Goal: Transaction & Acquisition: Purchase product/service

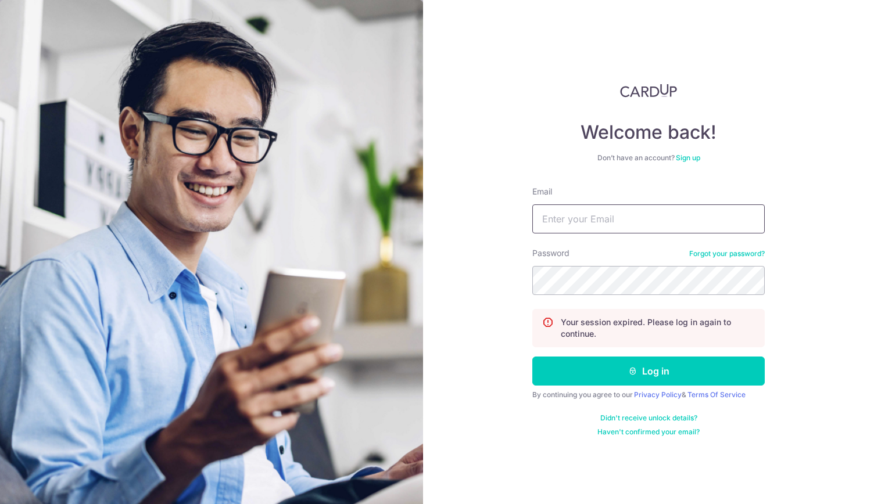
click at [550, 224] on input "Email" at bounding box center [648, 218] width 232 height 29
type input "PCLIM289@GMAIL.COM"
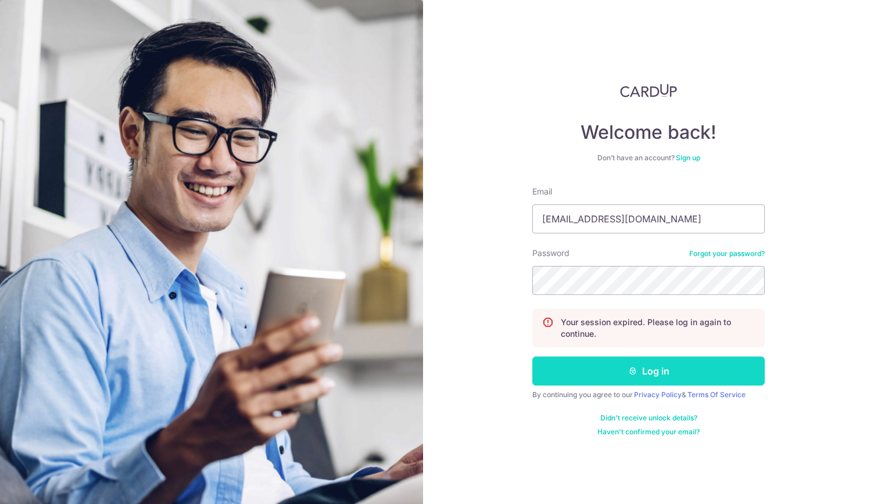
click at [652, 371] on button "Log in" at bounding box center [648, 371] width 232 height 29
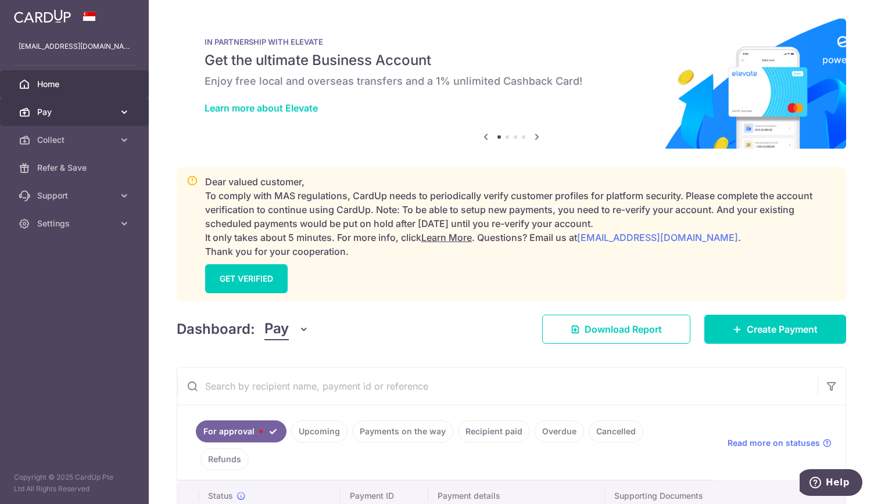
click at [75, 113] on span "Pay" at bounding box center [75, 112] width 77 height 12
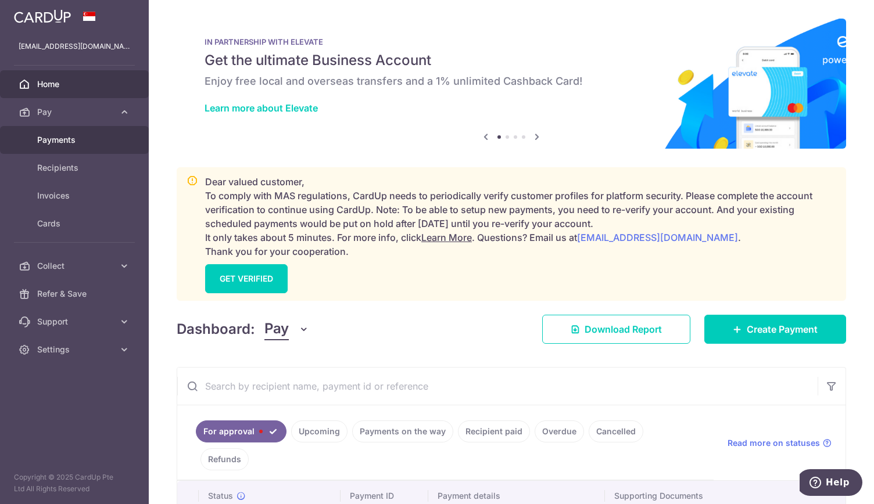
click at [103, 133] on link "Payments" at bounding box center [74, 140] width 149 height 28
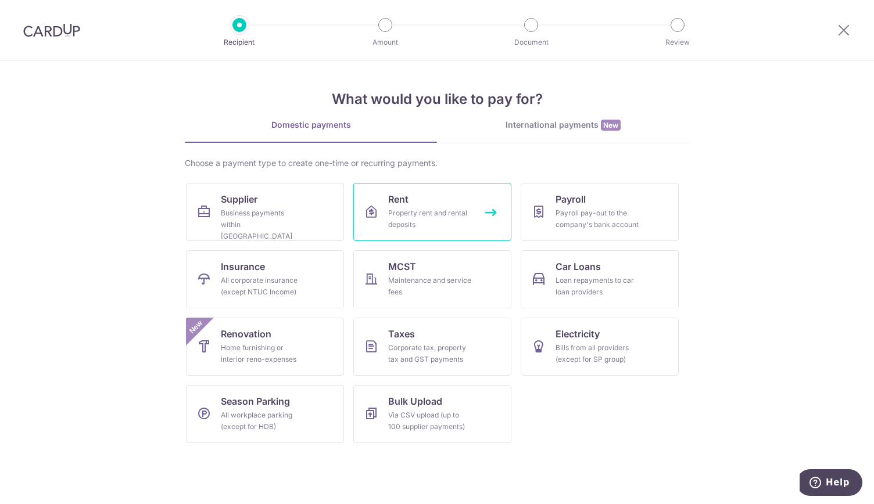
click at [423, 210] on div "Property rent and rental deposits" at bounding box center [430, 218] width 84 height 23
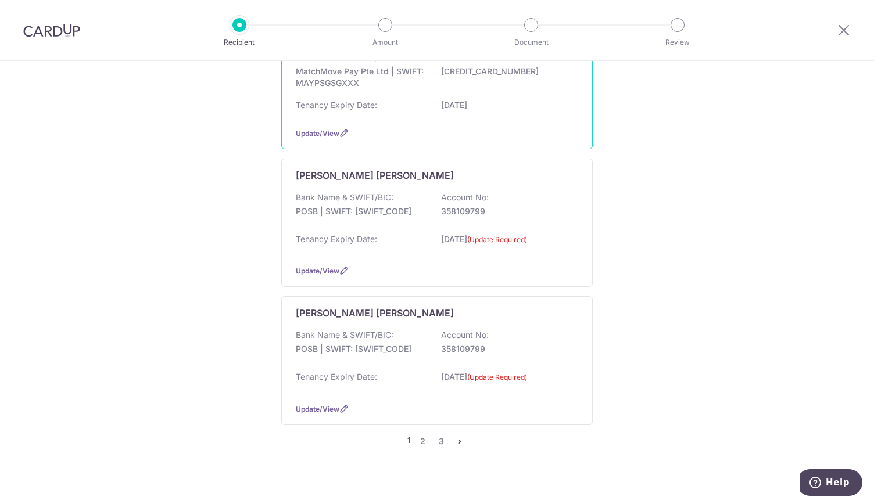
scroll to position [1220, 0]
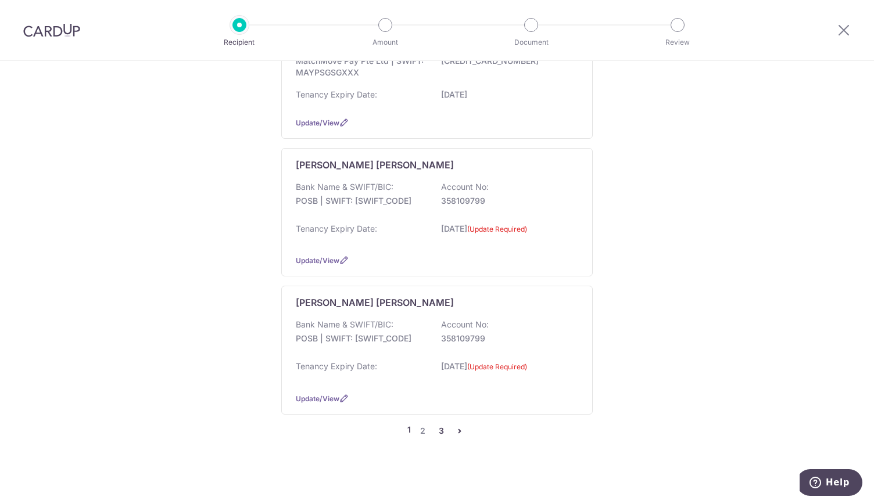
click at [439, 424] on link "3" at bounding box center [441, 431] width 14 height 14
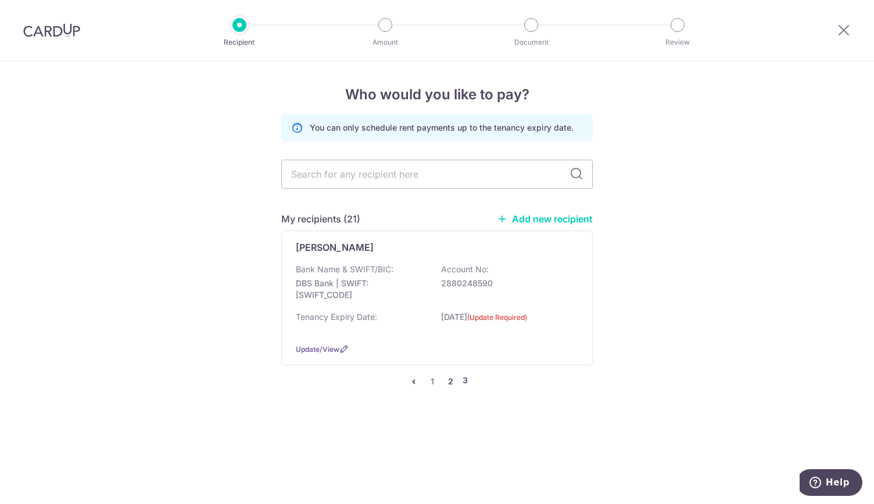
click at [449, 382] on link "2" at bounding box center [451, 382] width 14 height 14
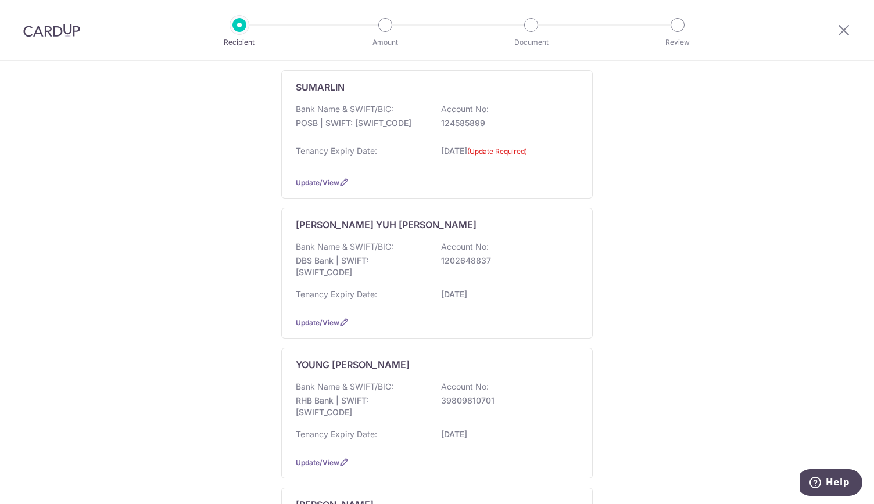
scroll to position [1046, 0]
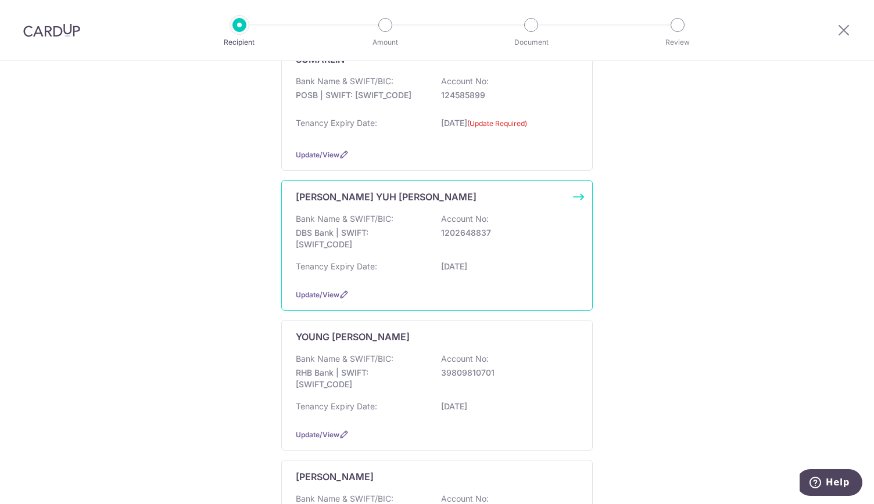
click at [360, 227] on p "DBS Bank | SWIFT: DBSSSGSGXXX" at bounding box center [361, 238] width 130 height 23
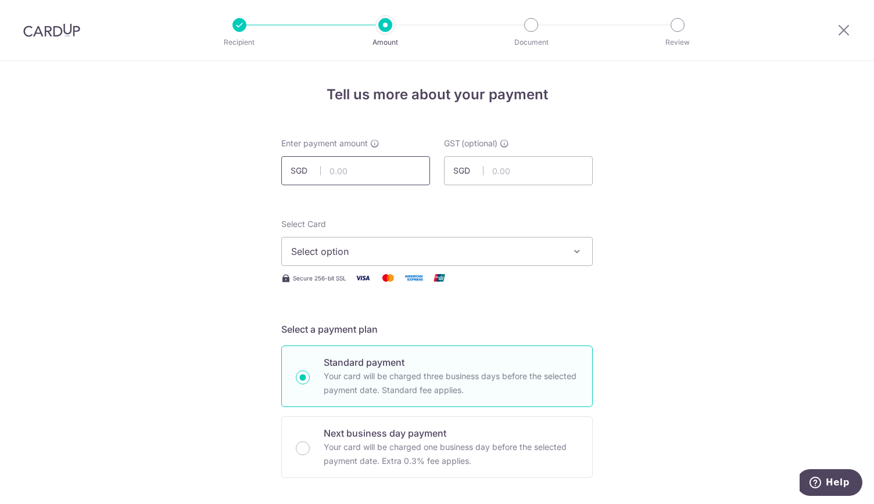
click at [338, 173] on input "text" at bounding box center [355, 170] width 149 height 29
type input "7"
type input "75,000.00"
click at [308, 245] on span "Select option" at bounding box center [426, 252] width 271 height 14
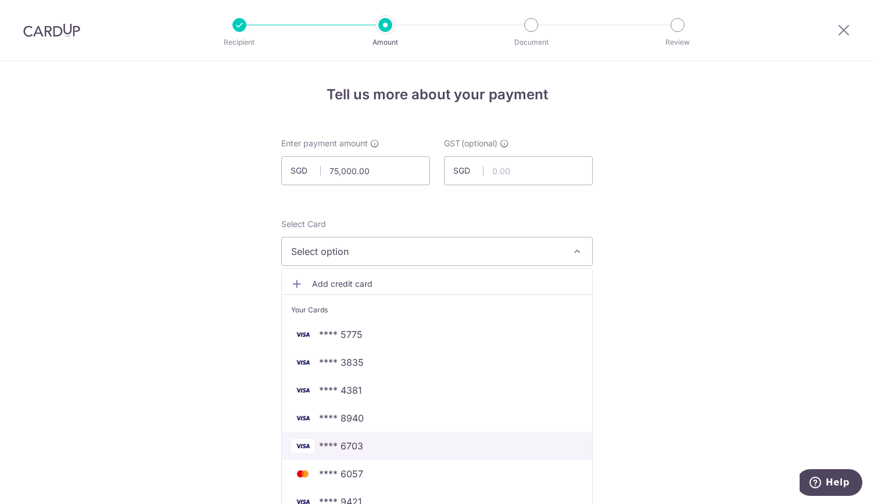
click at [372, 444] on span "**** 6703" at bounding box center [437, 446] width 292 height 14
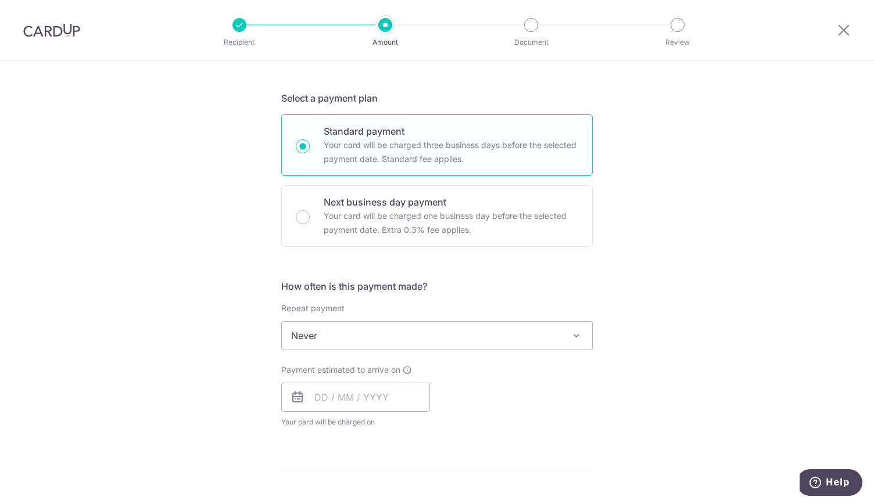
scroll to position [232, 0]
click at [349, 399] on input "text" at bounding box center [355, 396] width 149 height 29
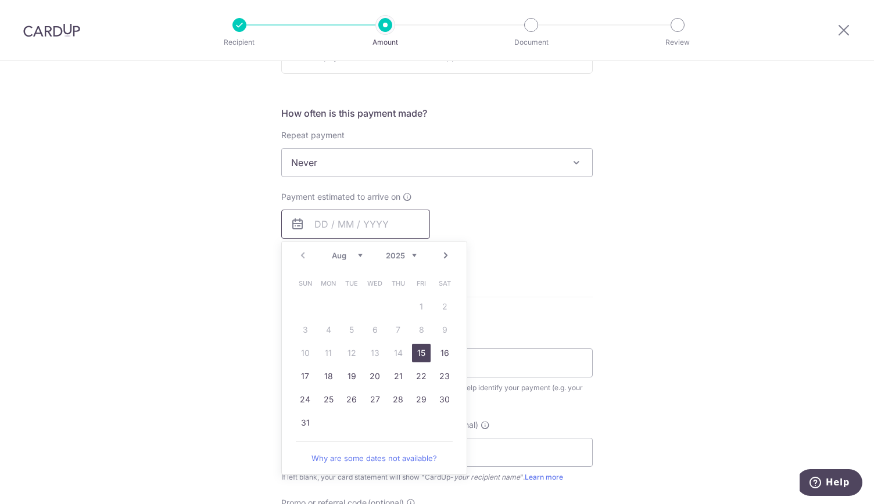
scroll to position [407, 0]
click at [417, 350] on link "15" at bounding box center [421, 351] width 19 height 19
type input "15/08/2025"
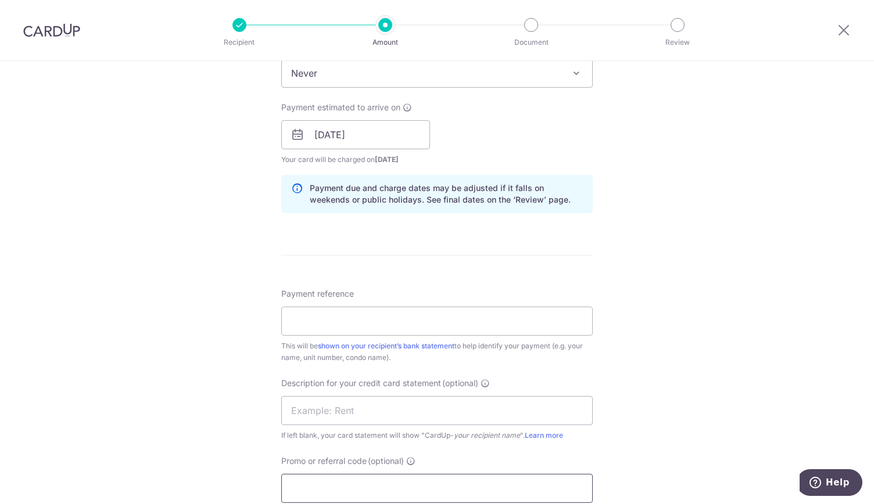
scroll to position [639, 0]
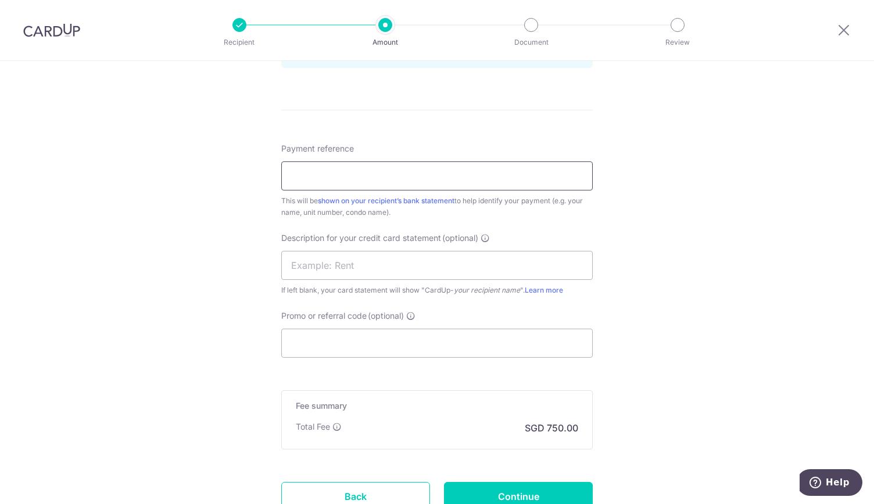
click at [321, 177] on input "Payment reference" at bounding box center [436, 175] width 311 height 29
type input "rent"
click at [311, 266] on input "text" at bounding box center [436, 265] width 311 height 29
type input "RENT"
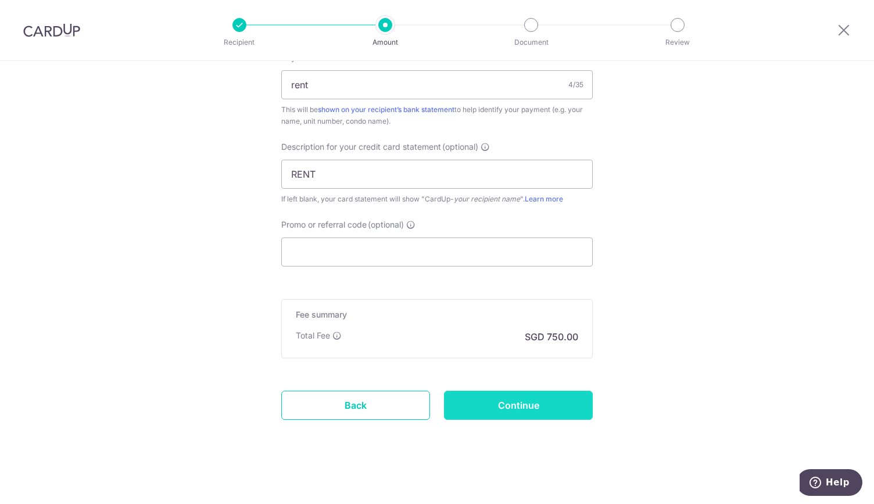
click at [521, 397] on input "Continue" at bounding box center [518, 405] width 149 height 29
type input "Create Schedule"
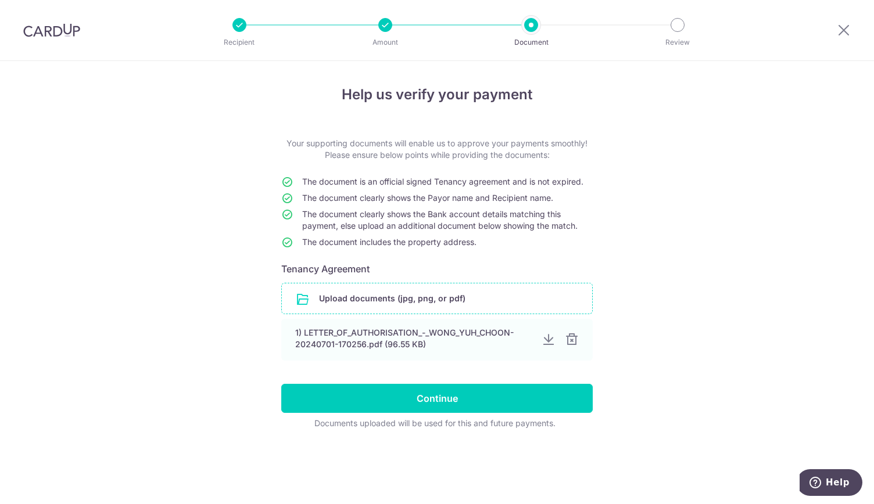
click at [408, 297] on input "file" at bounding box center [437, 298] width 310 height 30
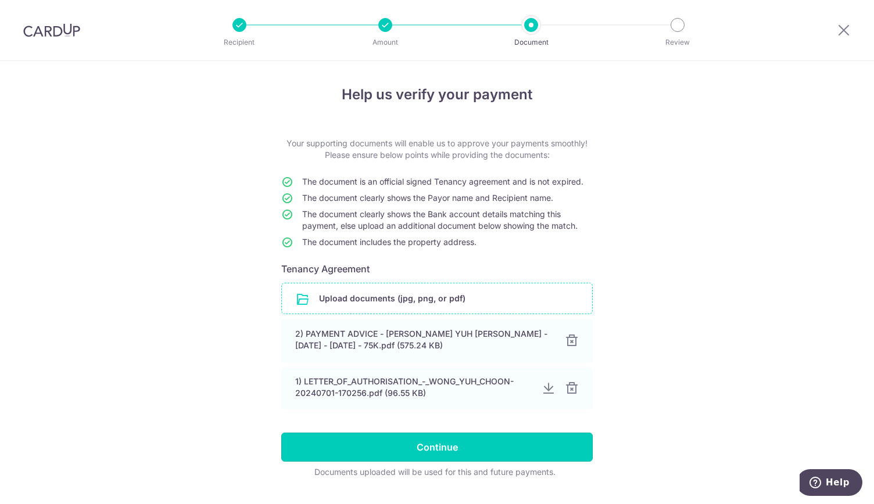
click at [432, 444] on input "Continue" at bounding box center [436, 447] width 311 height 29
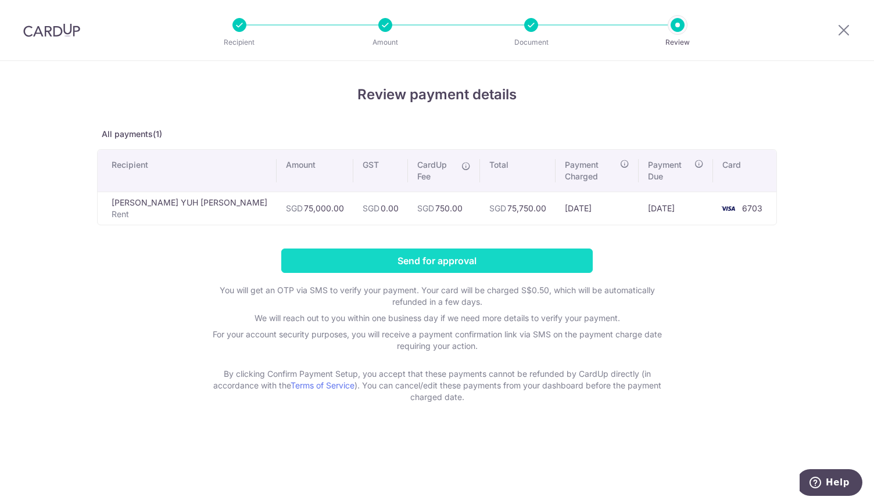
click at [464, 249] on input "Send for approval" at bounding box center [436, 261] width 311 height 24
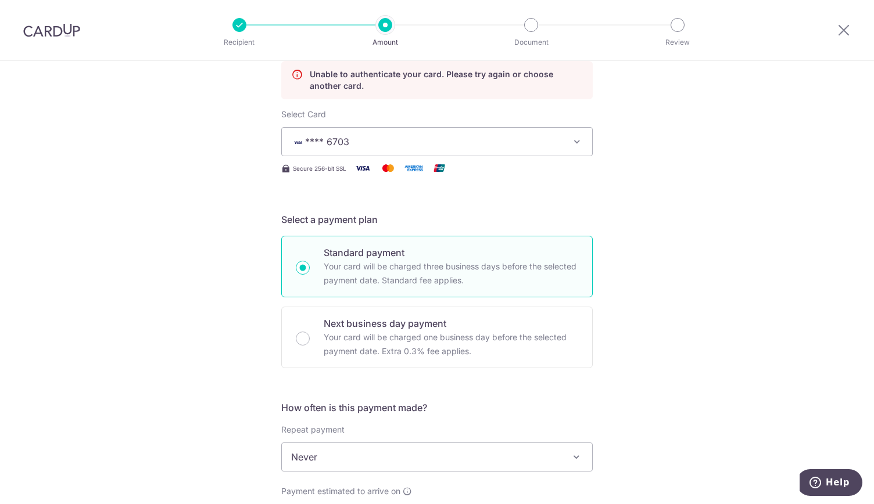
click at [355, 145] on span "**** 6703" at bounding box center [426, 142] width 271 height 14
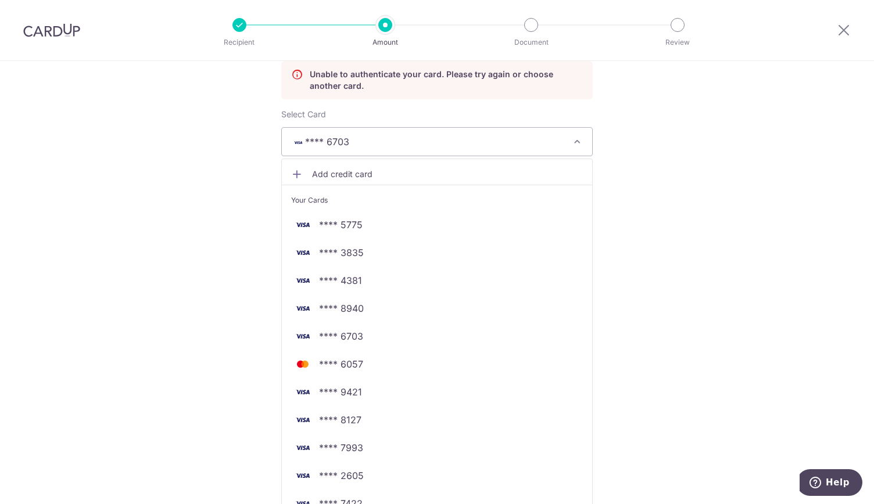
click at [354, 144] on span "**** 6703" at bounding box center [426, 142] width 271 height 14
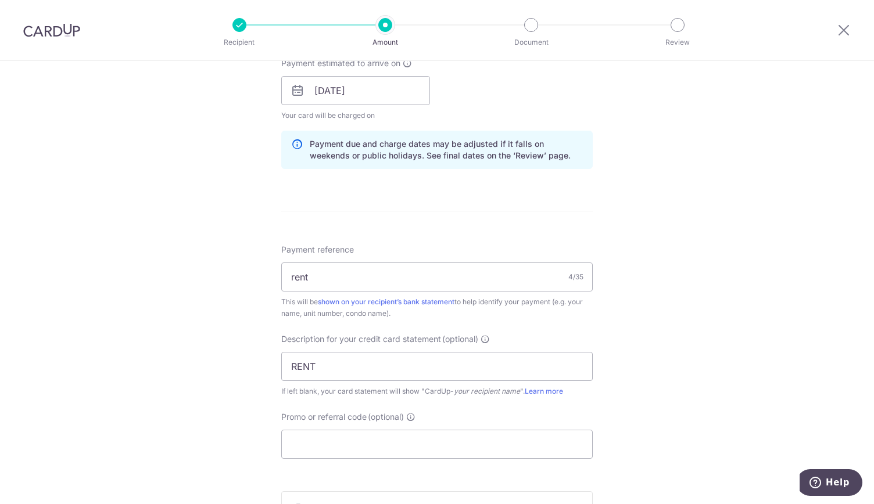
scroll to position [777, 0]
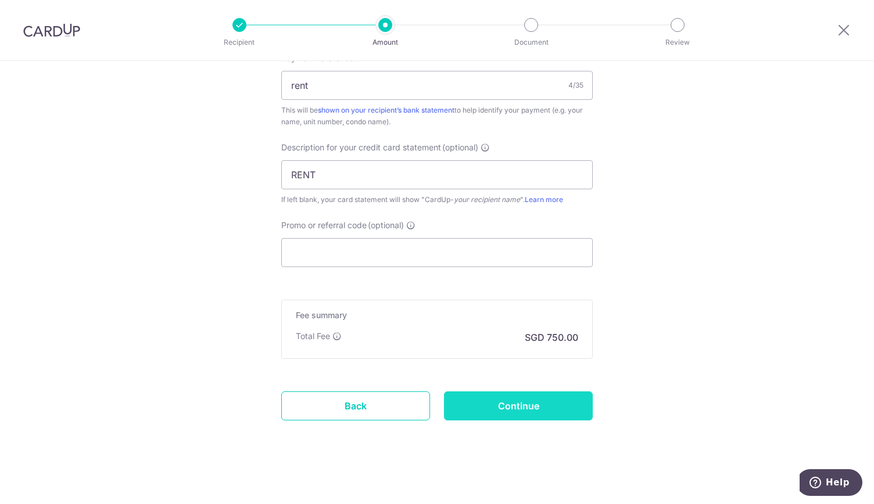
click at [497, 397] on input "Continue" at bounding box center [518, 406] width 149 height 29
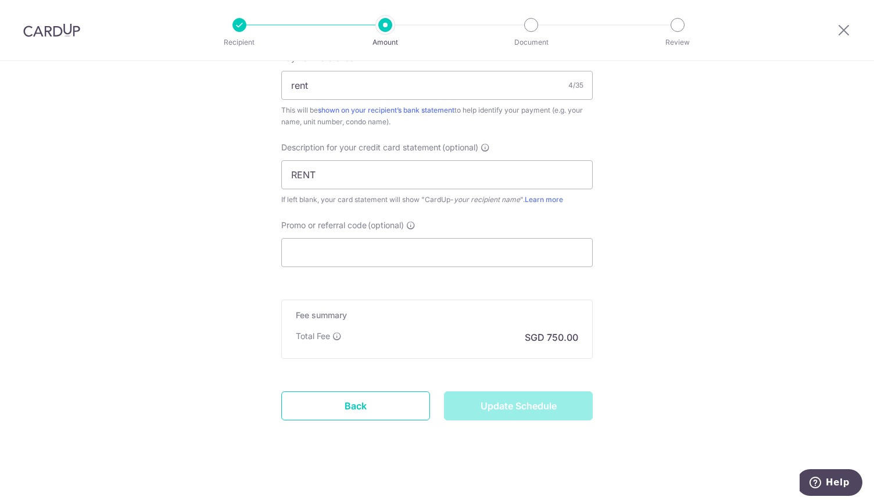
type input "Update Schedule"
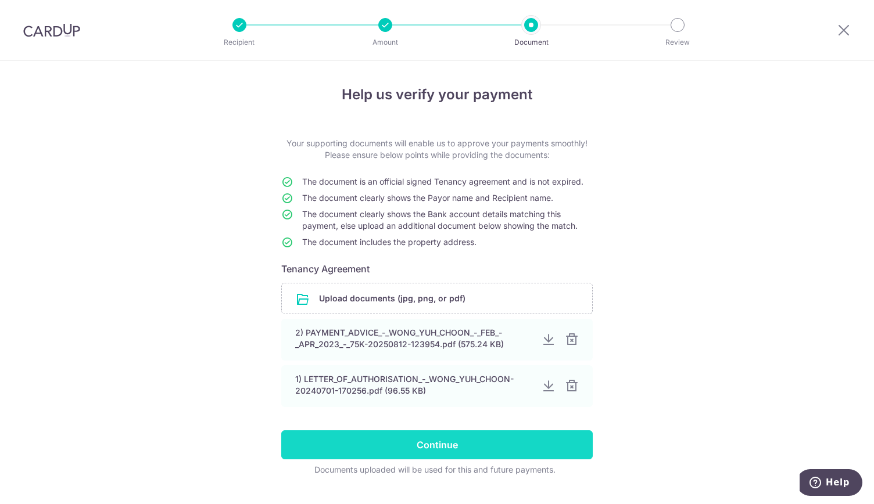
click at [459, 443] on input "Continue" at bounding box center [436, 444] width 311 height 29
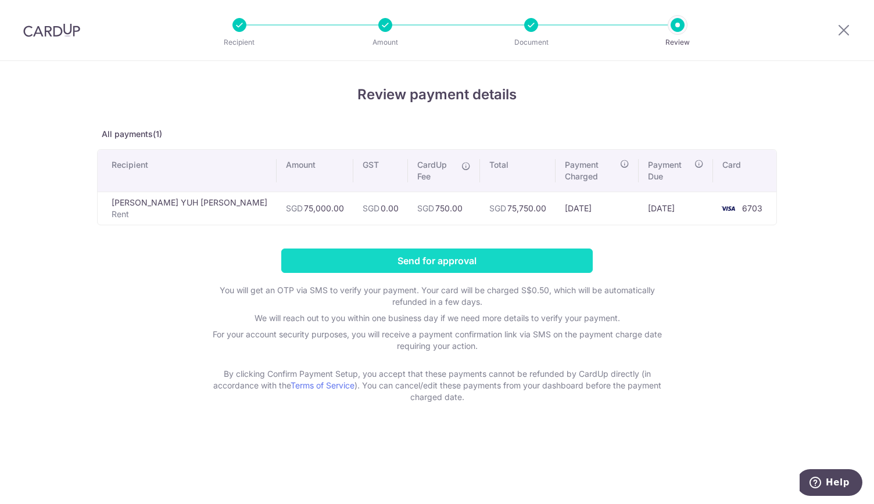
click at [489, 249] on input "Send for approval" at bounding box center [436, 261] width 311 height 24
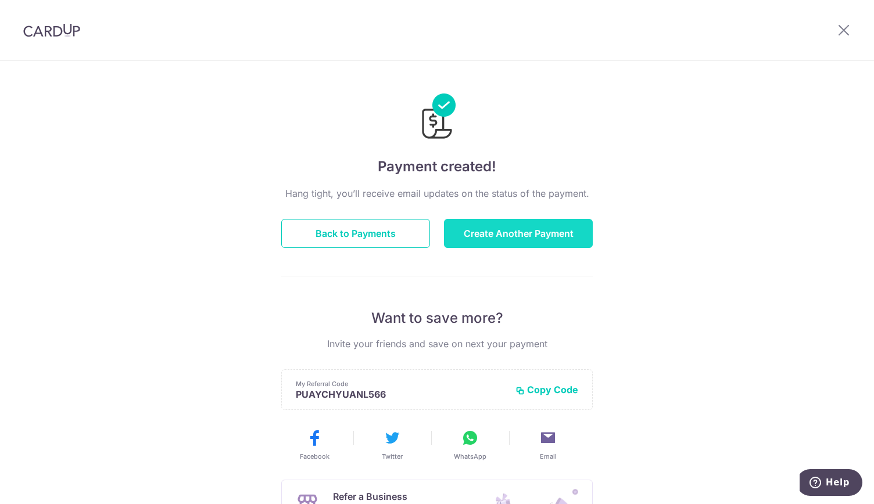
click at [487, 233] on button "Create Another Payment" at bounding box center [518, 233] width 149 height 29
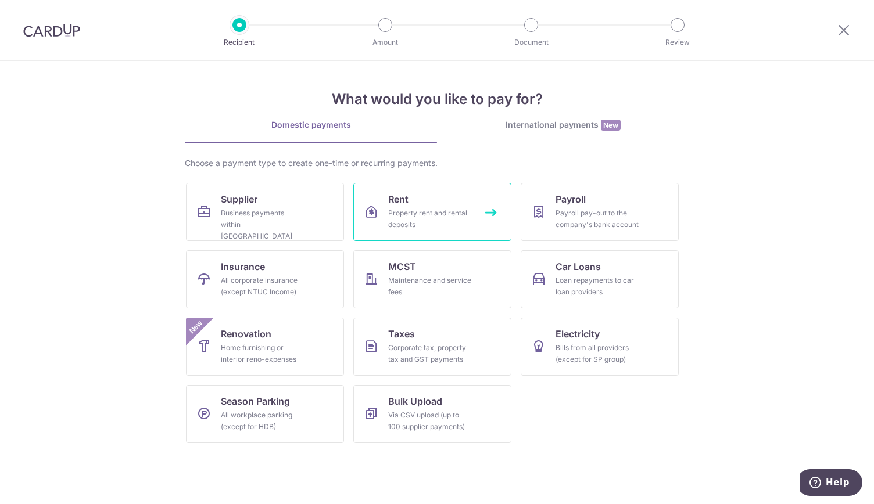
click at [420, 197] on link "Rent Property rent and rental deposits" at bounding box center [432, 212] width 158 height 58
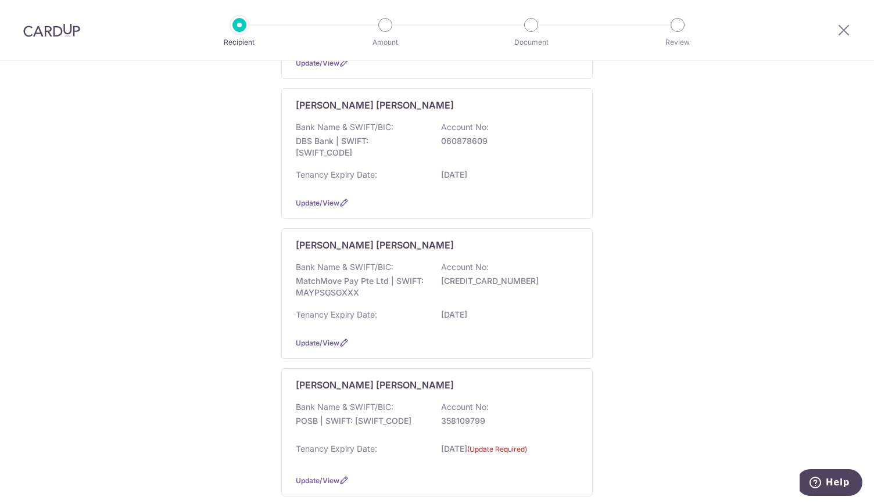
scroll to position [1220, 0]
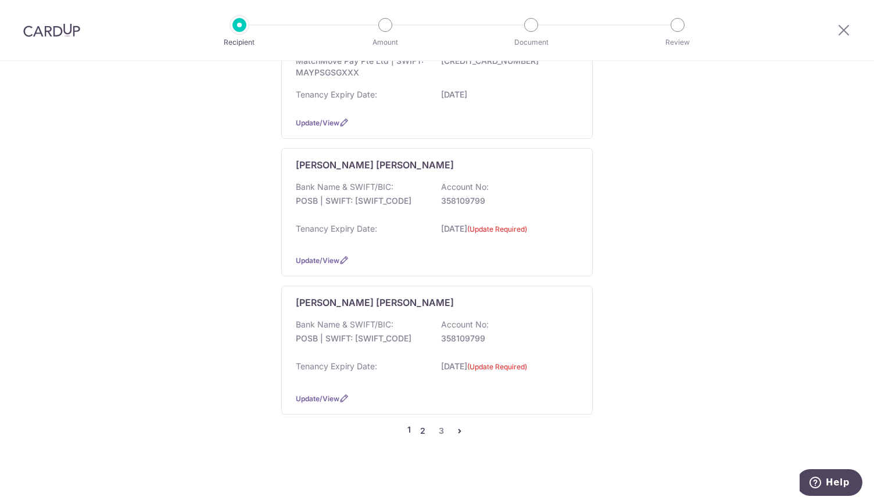
click at [422, 426] on link "2" at bounding box center [422, 431] width 14 height 14
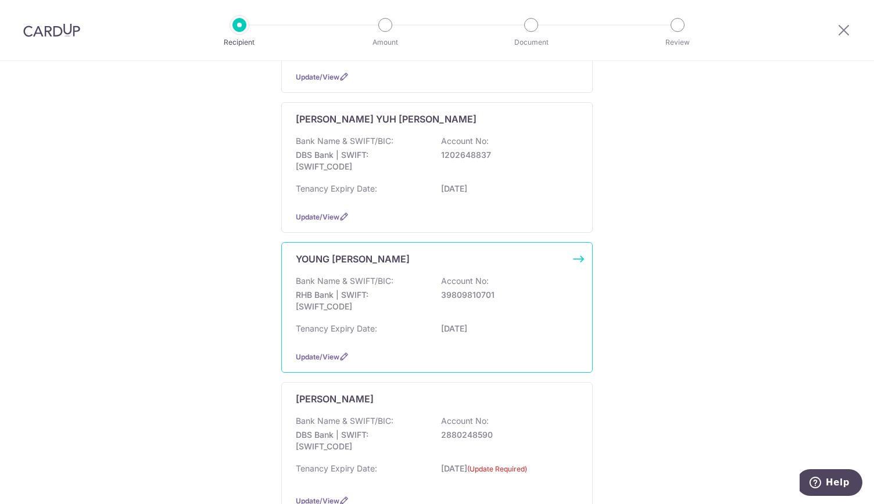
scroll to position [1046, 0]
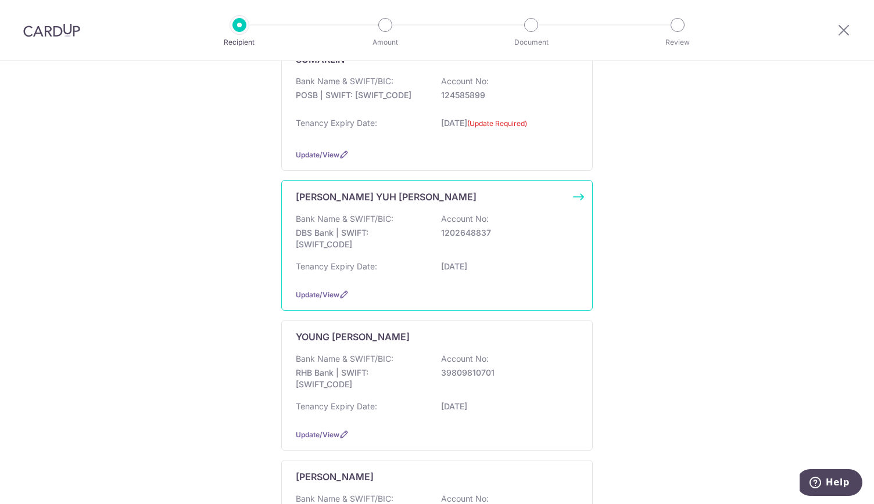
click at [440, 242] on div "Bank Name & SWIFT/BIC: DBS Bank | SWIFT: DBSSSGSGXXX Account No: 1202648837" at bounding box center [437, 234] width 282 height 43
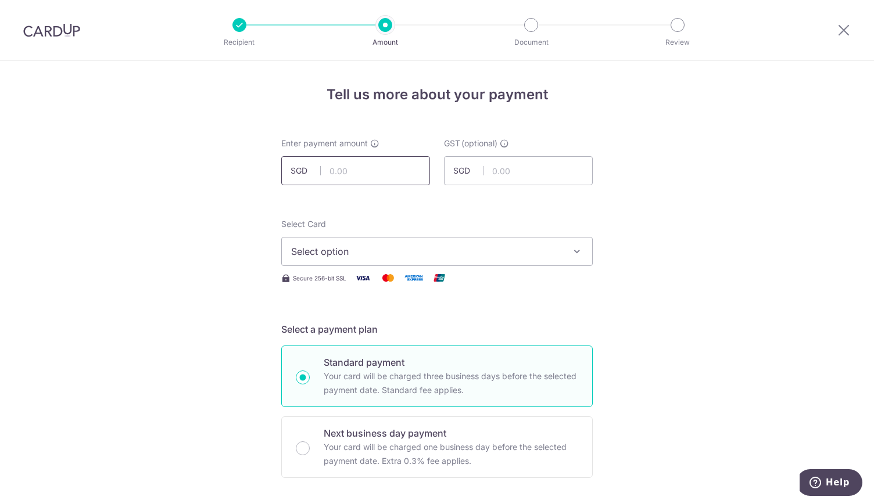
click at [347, 169] on input "text" at bounding box center [355, 170] width 149 height 29
type input "75,000.00"
click at [339, 250] on span "Select option" at bounding box center [426, 252] width 271 height 14
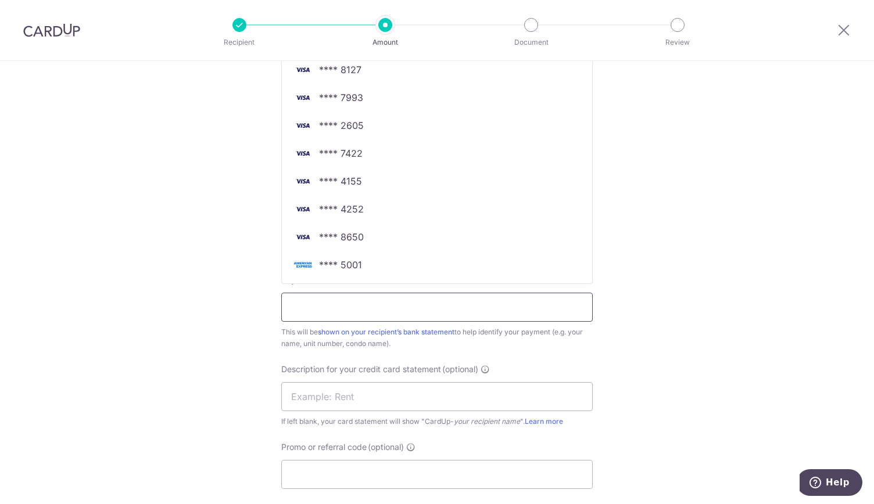
scroll to position [465, 0]
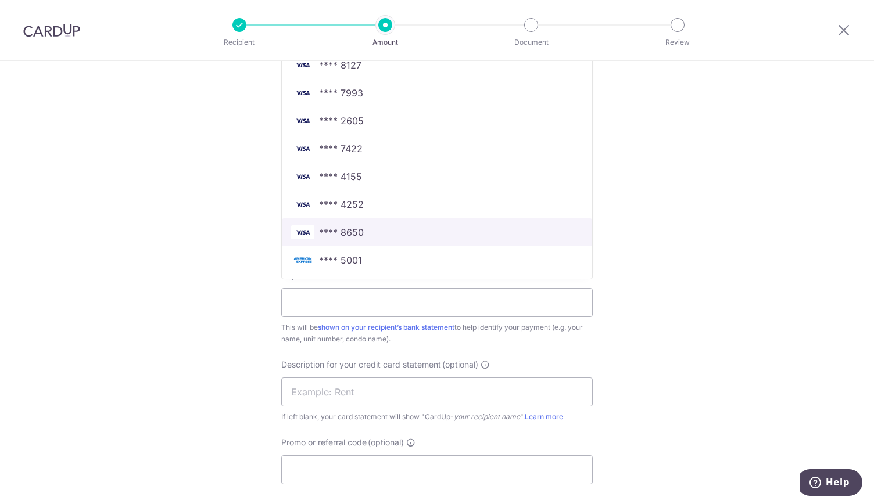
click at [376, 231] on span "**** 8650" at bounding box center [437, 232] width 292 height 14
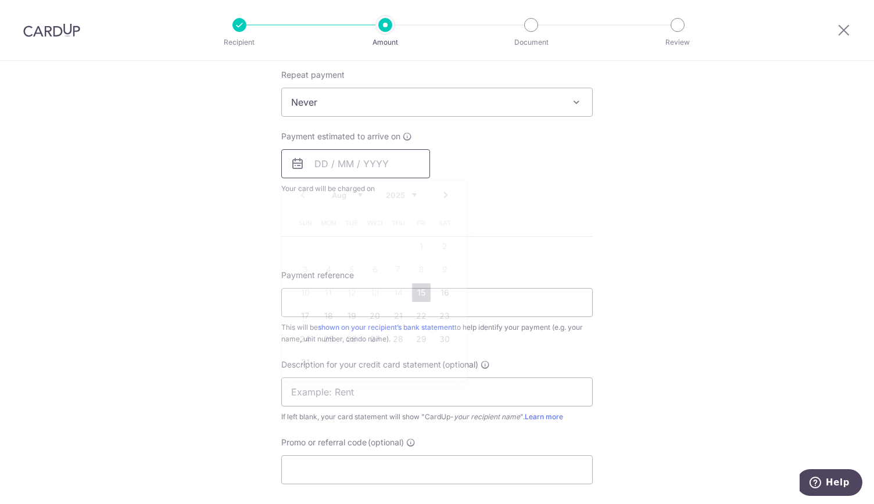
click at [357, 162] on input "text" at bounding box center [355, 163] width 149 height 29
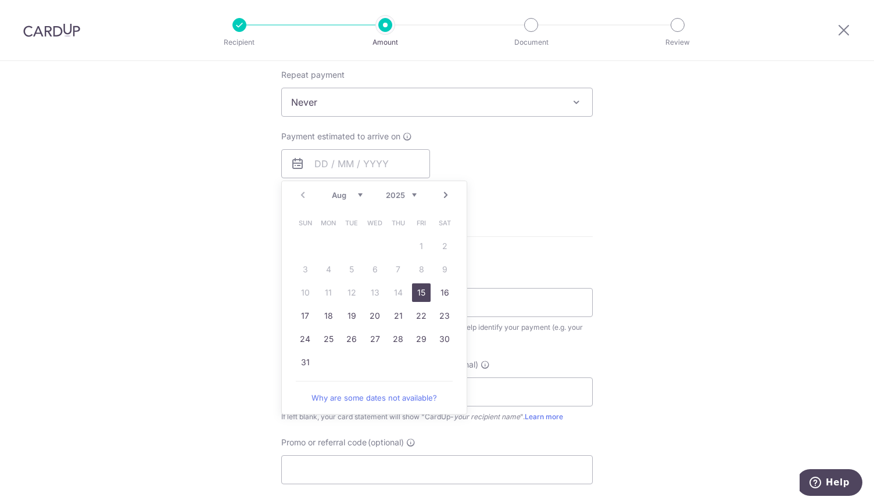
click at [418, 292] on link "15" at bounding box center [421, 292] width 19 height 19
type input "15/08/2025"
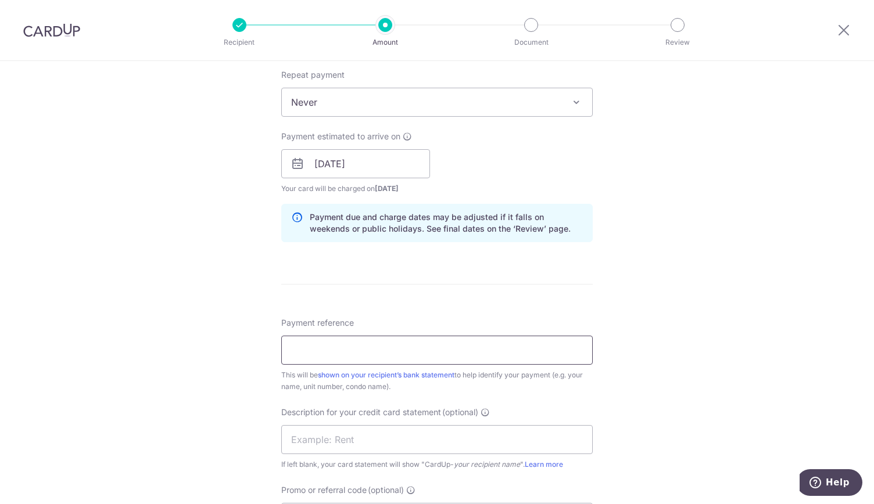
click at [306, 346] on input "Payment reference" at bounding box center [436, 350] width 311 height 29
type input "rent"
click at [297, 442] on input "text" at bounding box center [436, 439] width 311 height 29
type input "RENT"
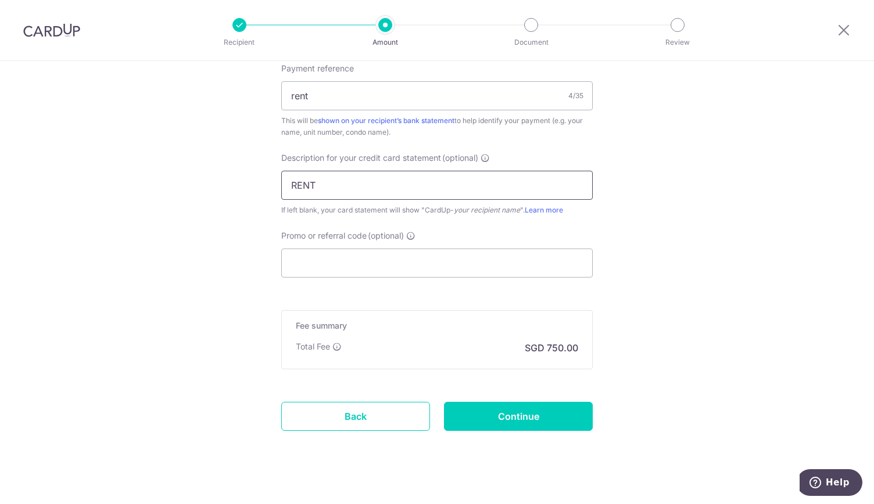
scroll to position [730, 0]
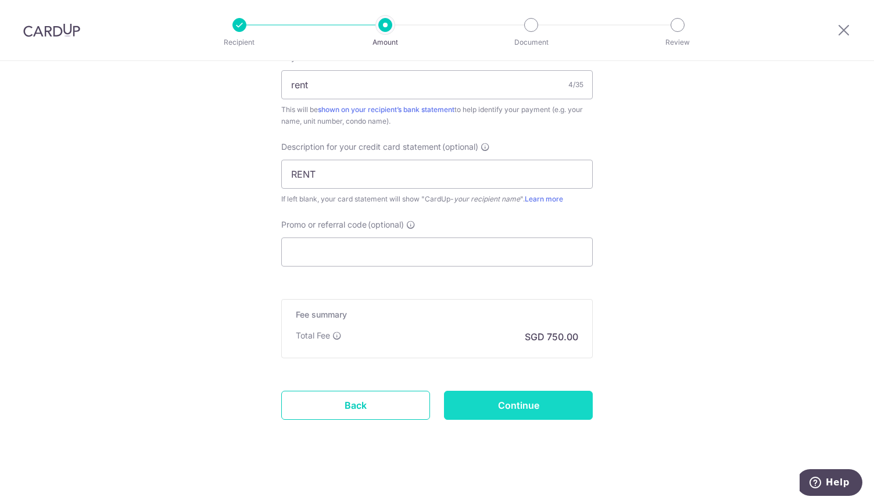
click at [514, 407] on input "Continue" at bounding box center [518, 405] width 149 height 29
type input "Create Schedule"
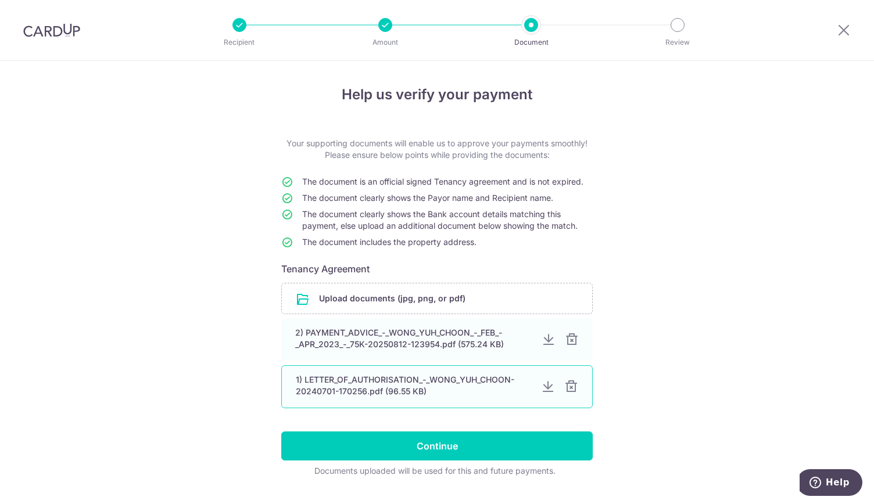
click at [567, 340] on div at bounding box center [572, 340] width 14 height 14
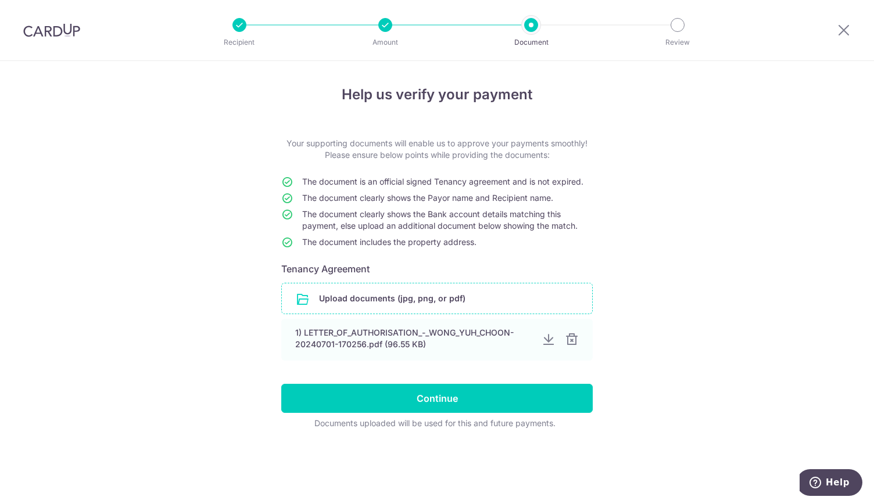
click at [367, 293] on input "file" at bounding box center [437, 298] width 310 height 30
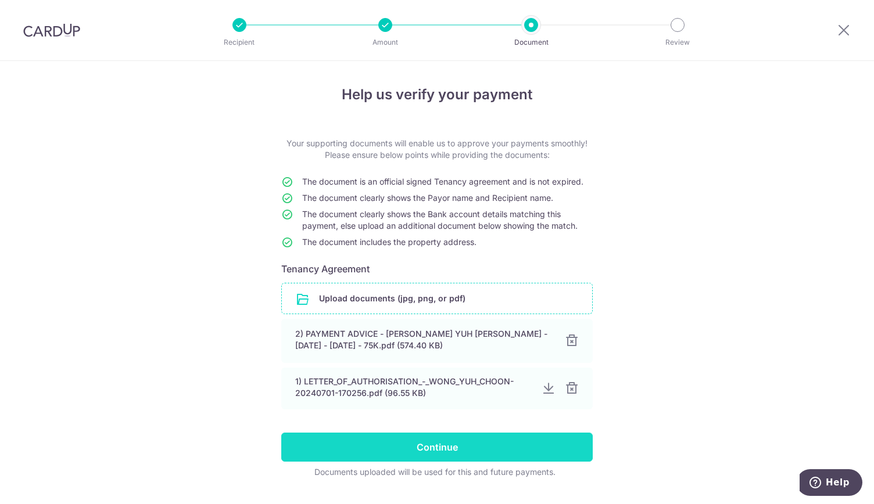
click at [454, 447] on input "Continue" at bounding box center [436, 447] width 311 height 29
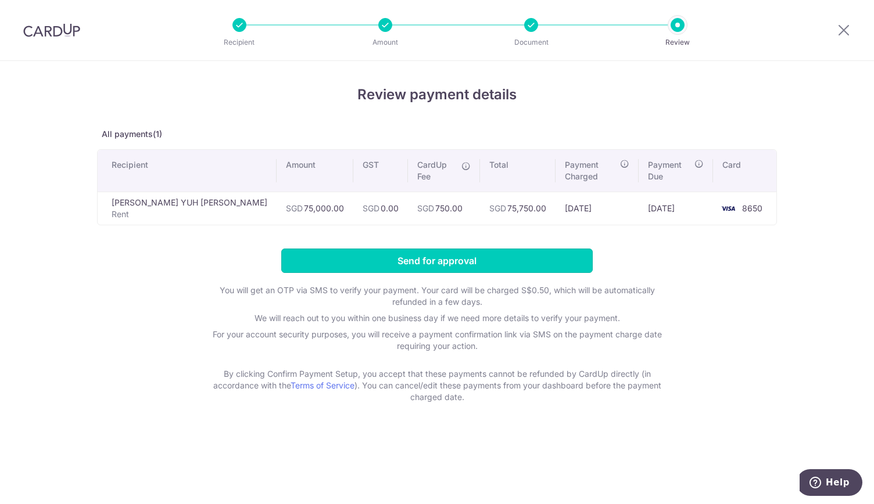
click at [436, 249] on input "Send for approval" at bounding box center [436, 261] width 311 height 24
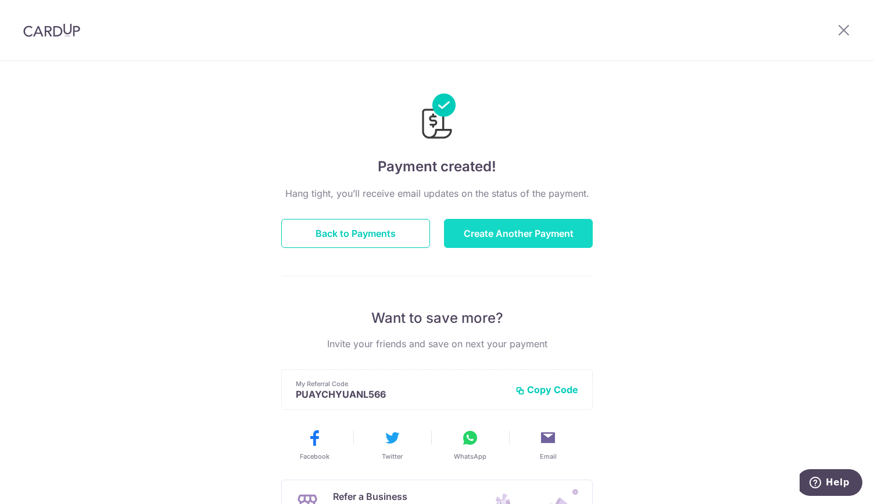
click at [501, 233] on button "Create Another Payment" at bounding box center [518, 233] width 149 height 29
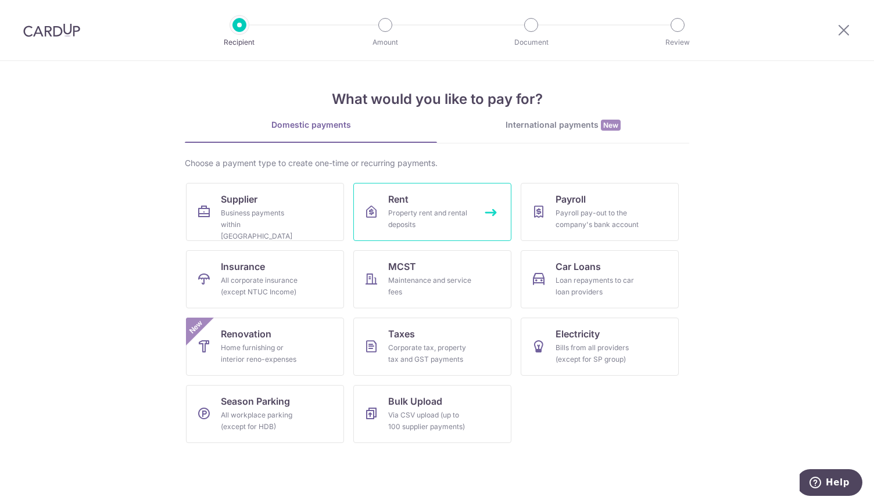
click at [422, 207] on div "Property rent and rental deposits" at bounding box center [430, 218] width 84 height 23
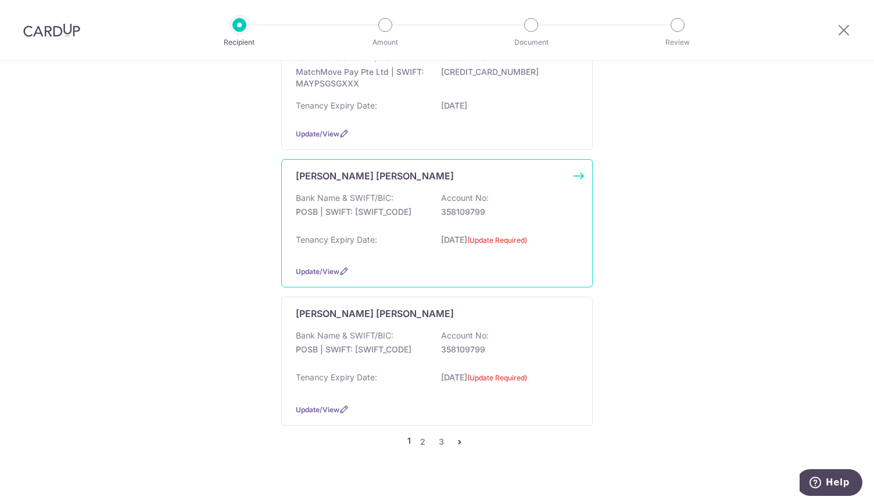
scroll to position [1220, 0]
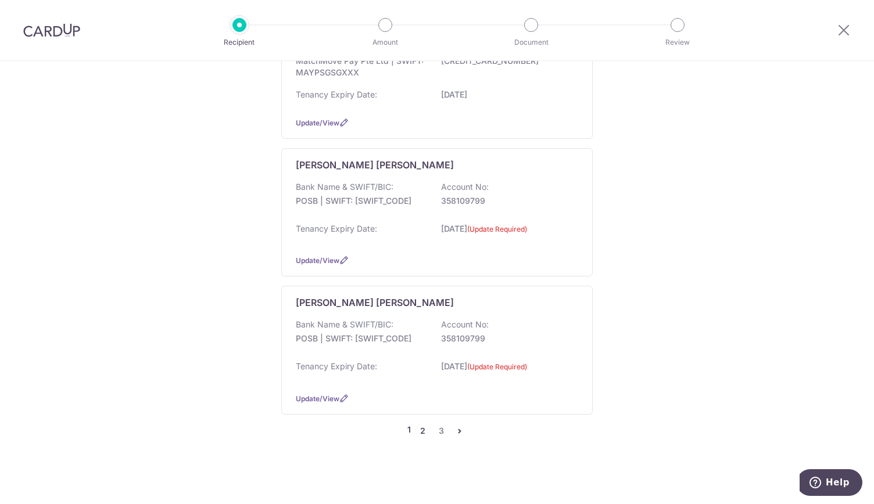
click at [422, 425] on link "2" at bounding box center [422, 431] width 14 height 14
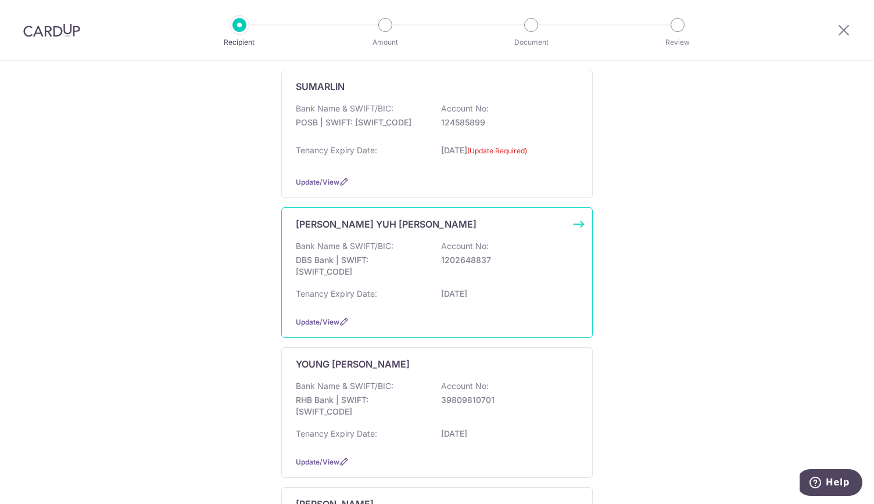
scroll to position [1046, 0]
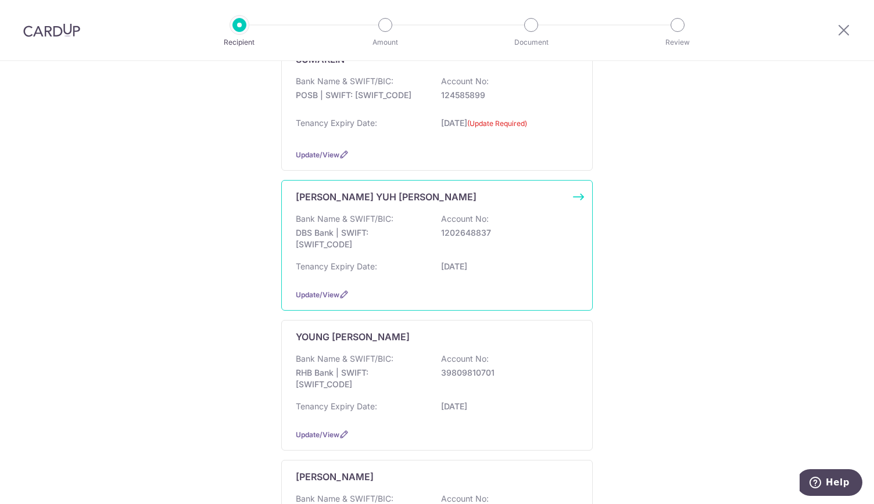
click at [432, 232] on div "Bank Name & SWIFT/BIC: DBS Bank | SWIFT: DBSSSGSGXXX Account No: 1202648837" at bounding box center [437, 234] width 282 height 43
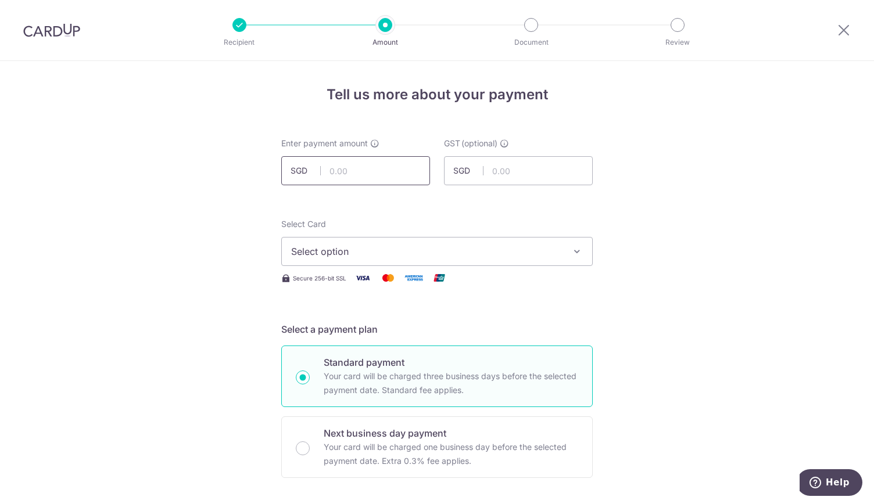
click at [385, 170] on input "text" at bounding box center [355, 170] width 149 height 29
type input "100,000.00"
click at [375, 249] on span "Select option" at bounding box center [426, 252] width 271 height 14
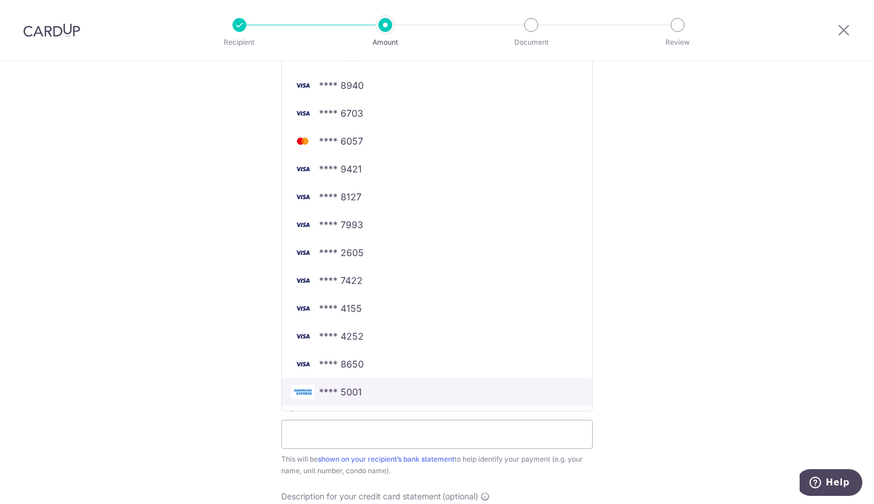
scroll to position [349, 0]
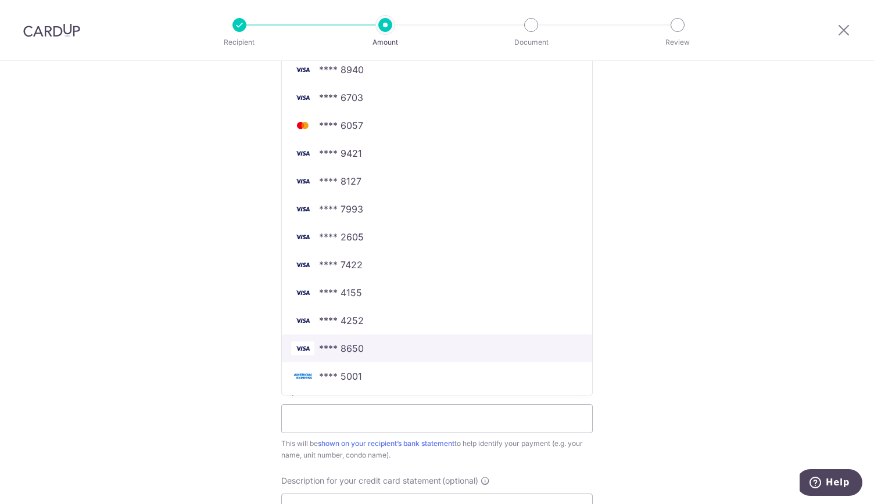
click at [400, 345] on span "**** 8650" at bounding box center [437, 349] width 292 height 14
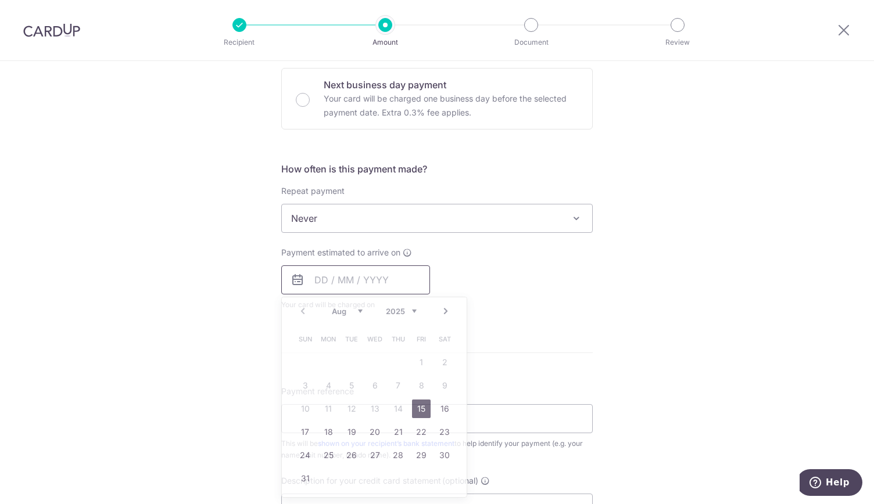
click at [368, 277] on input "text" at bounding box center [355, 279] width 149 height 29
click at [418, 405] on link "15" at bounding box center [421, 409] width 19 height 19
type input "[DATE]"
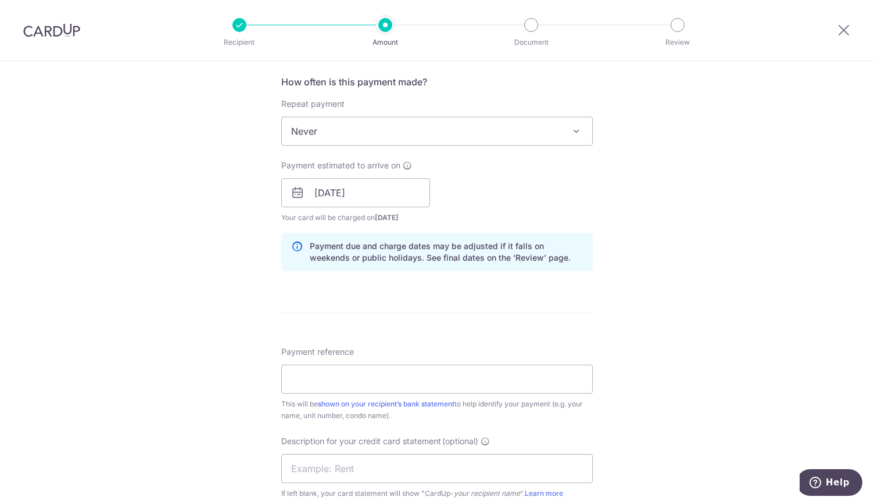
scroll to position [639, 0]
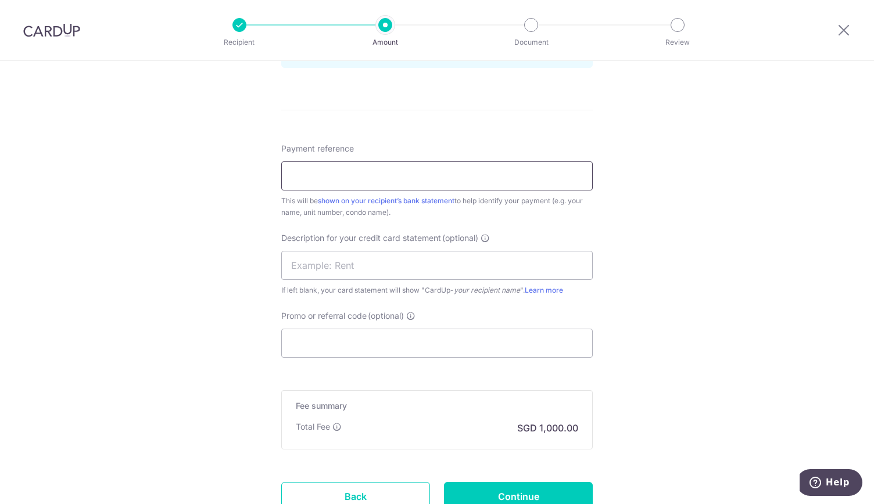
click at [337, 167] on input "Payment reference" at bounding box center [436, 175] width 311 height 29
type input "rent"
click at [317, 263] on input "text" at bounding box center [436, 265] width 311 height 29
type input "RENT"
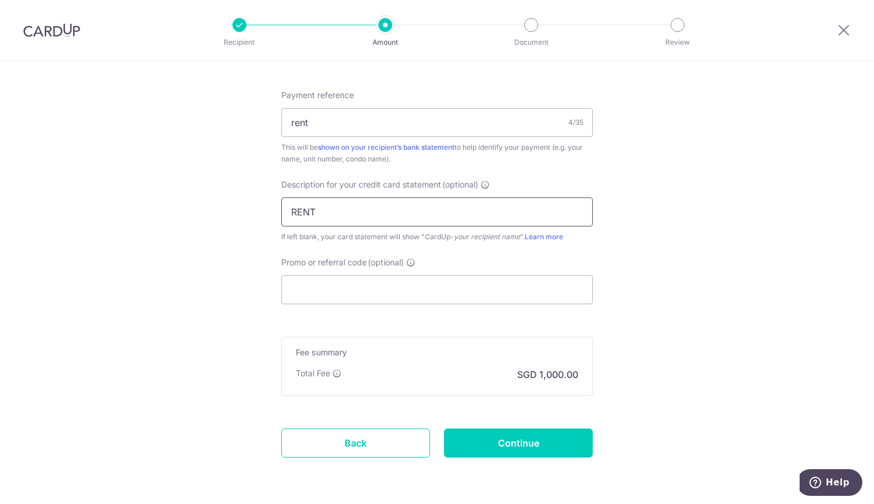
scroll to position [730, 0]
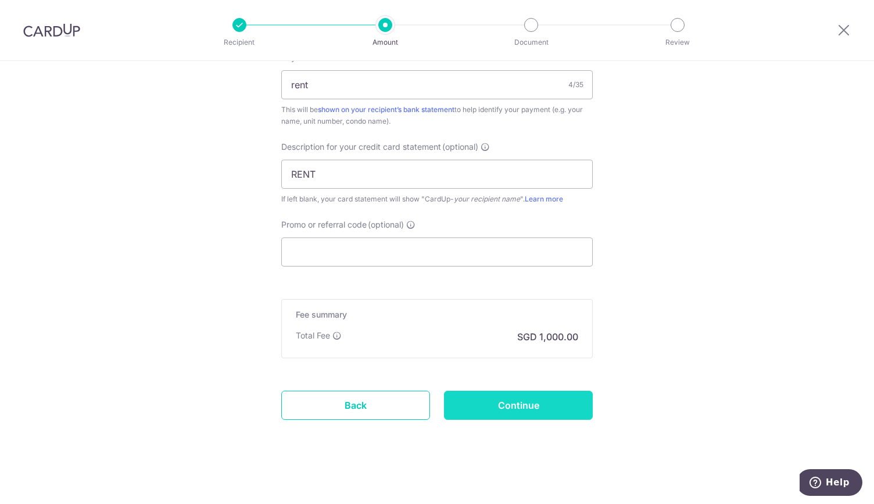
click at [504, 403] on input "Continue" at bounding box center [518, 405] width 149 height 29
type input "Create Schedule"
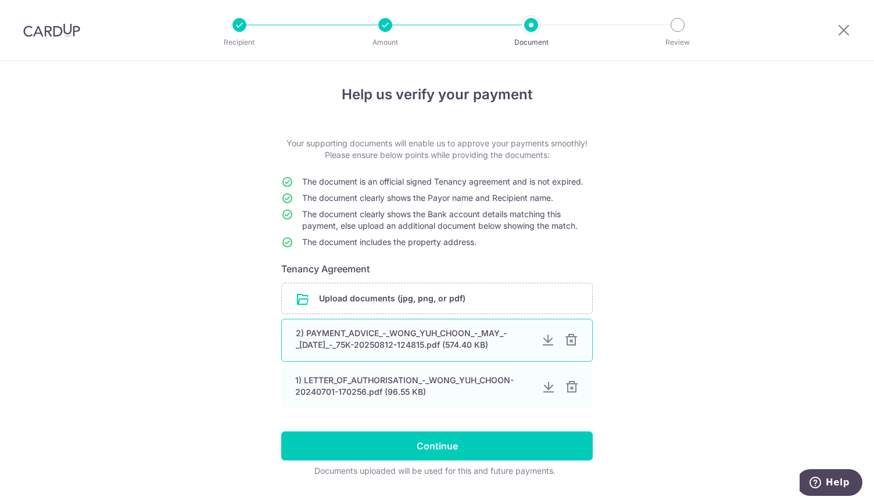
click at [569, 336] on div at bounding box center [571, 340] width 14 height 14
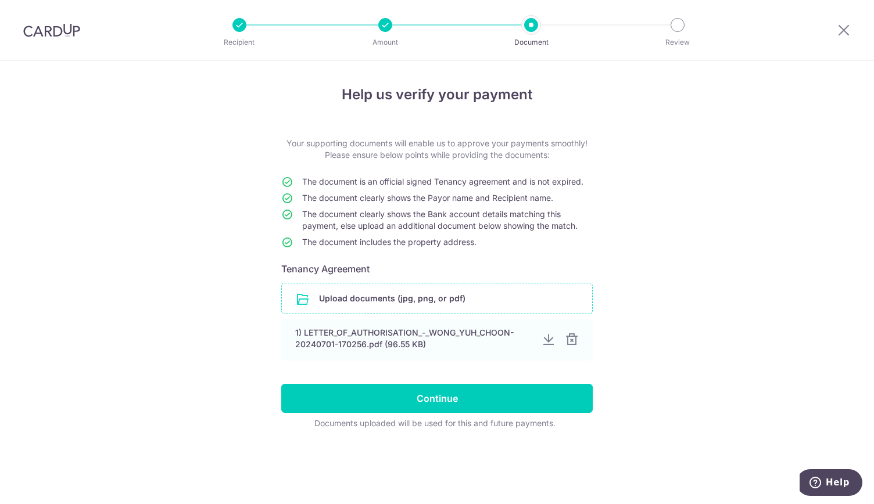
click at [408, 306] on input "file" at bounding box center [437, 298] width 310 height 30
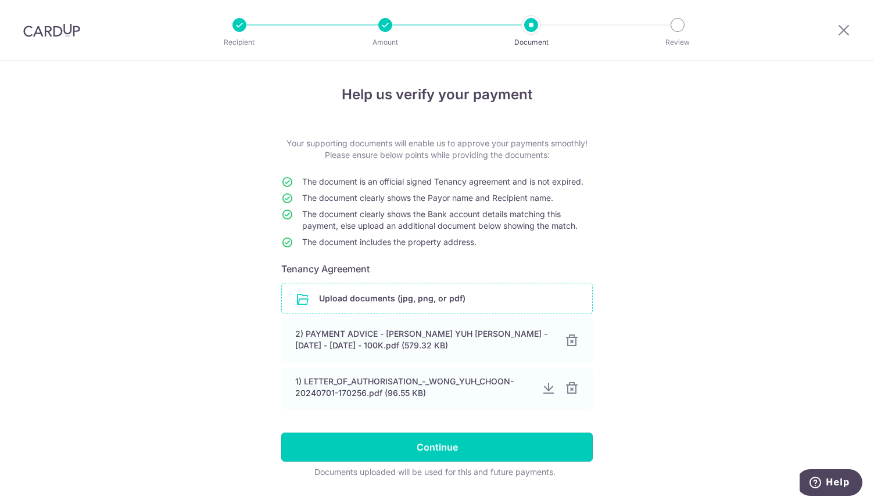
click at [461, 446] on input "Continue" at bounding box center [436, 447] width 311 height 29
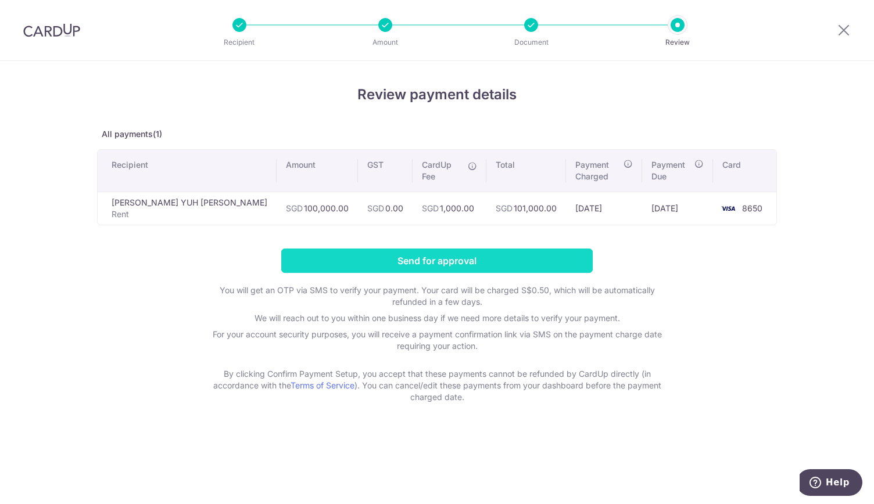
click at [457, 249] on input "Send for approval" at bounding box center [436, 261] width 311 height 24
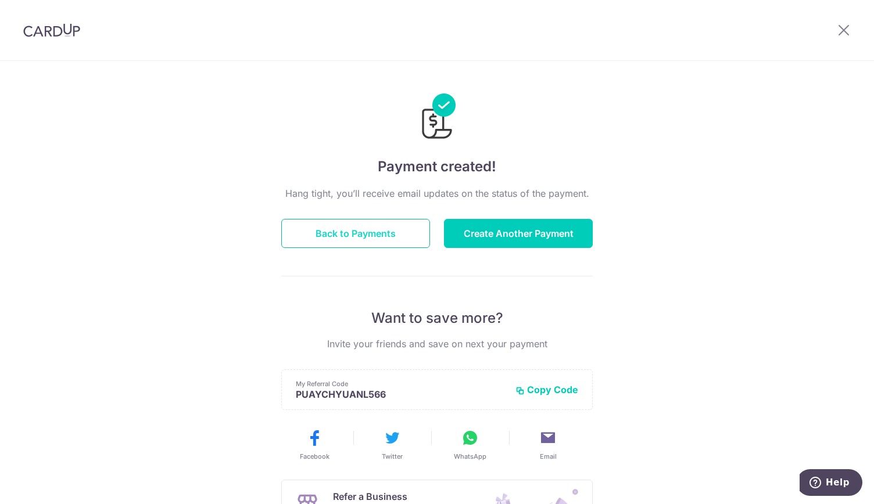
click at [377, 236] on button "Back to Payments" at bounding box center [355, 233] width 149 height 29
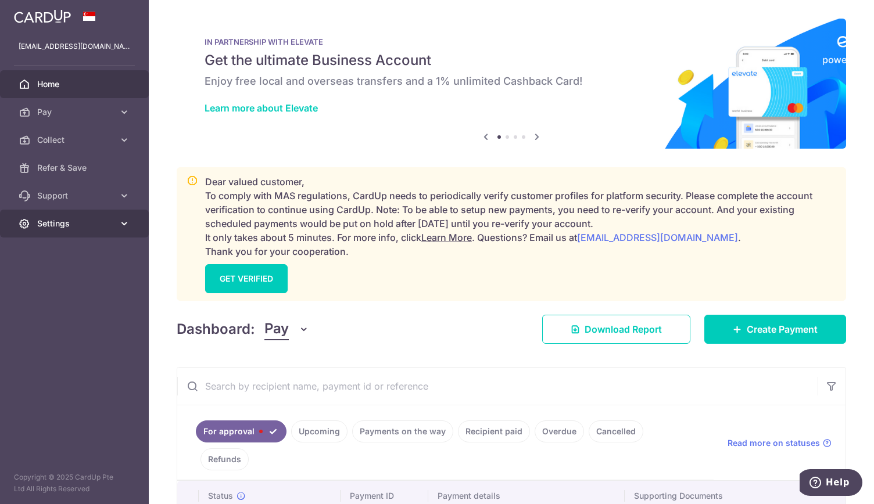
click at [102, 227] on span "Settings" at bounding box center [75, 224] width 77 height 12
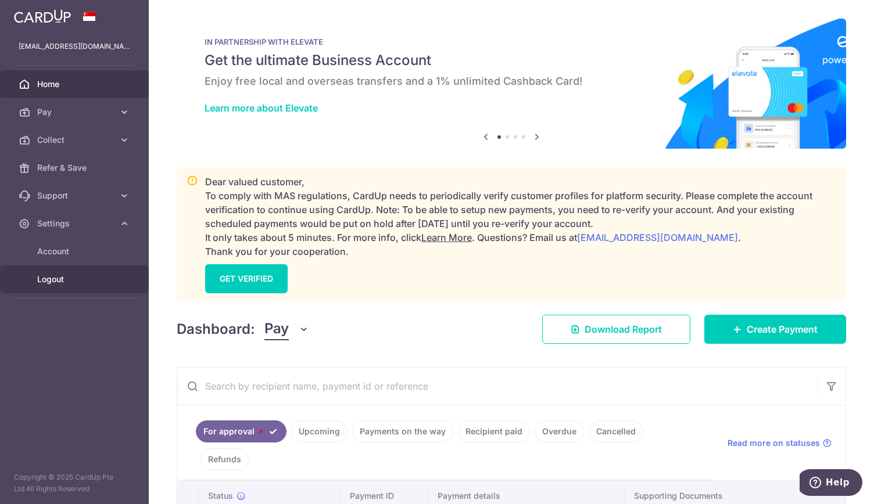
click at [89, 276] on span "Logout" at bounding box center [75, 280] width 77 height 12
